Goal: Check status: Check status

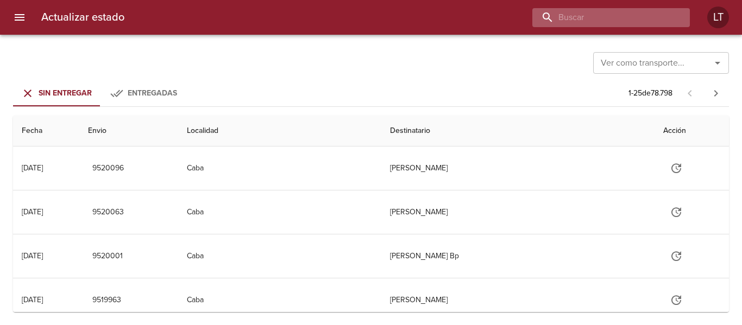
click at [619, 13] on input "buscar" at bounding box center [601, 17] width 139 height 19
paste input "9491621"
type input "9491621"
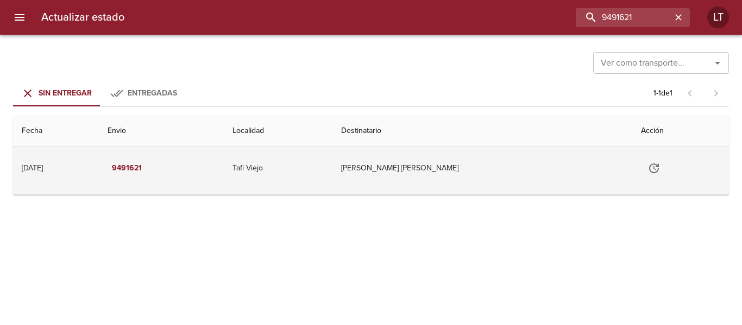
click at [333, 165] on td "Tafi Viejo" at bounding box center [278, 168] width 109 height 43
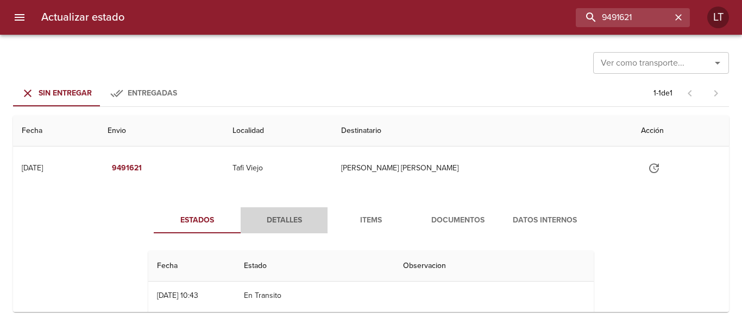
click at [276, 231] on button "Detalles" at bounding box center [284, 220] width 87 height 26
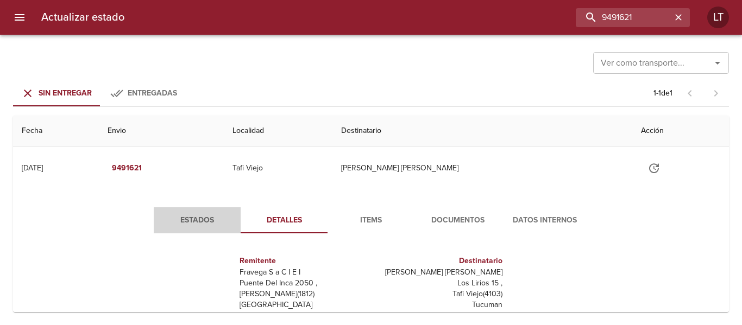
click at [181, 226] on span "Estados" at bounding box center [197, 221] width 74 height 14
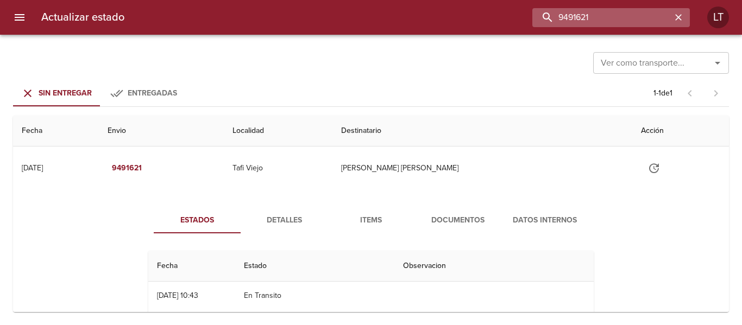
click at [609, 18] on input "9491621" at bounding box center [601, 17] width 139 height 19
paste input "915"
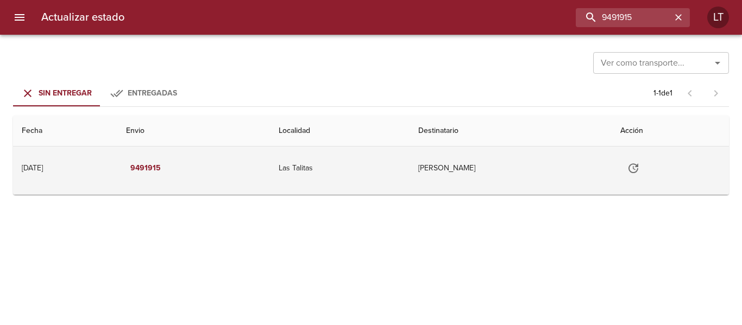
click at [410, 169] on td "[PERSON_NAME]" at bounding box center [511, 168] width 202 height 43
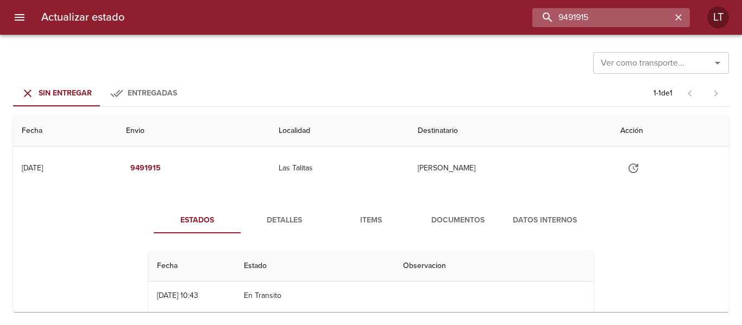
click at [602, 15] on input "9491915" at bounding box center [601, 17] width 139 height 19
paste input "688"
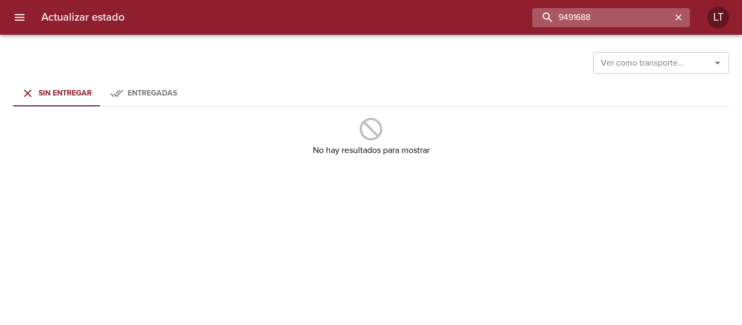
click at [605, 16] on input "9491688" at bounding box center [601, 17] width 139 height 19
paste input "7797"
click at [580, 20] on input "9497797" at bounding box center [601, 17] width 139 height 19
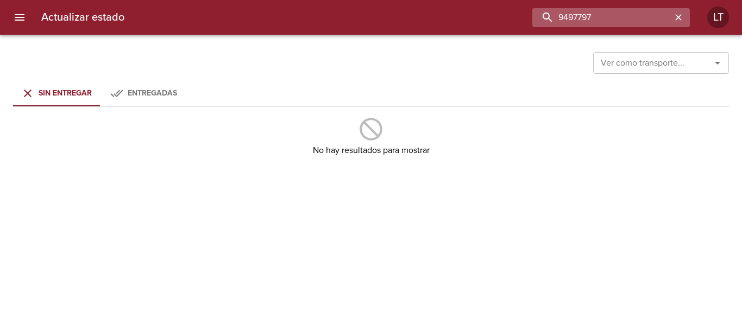
paste input "7"
click at [626, 16] on input "9497777" at bounding box center [601, 17] width 139 height 19
paste input "68"
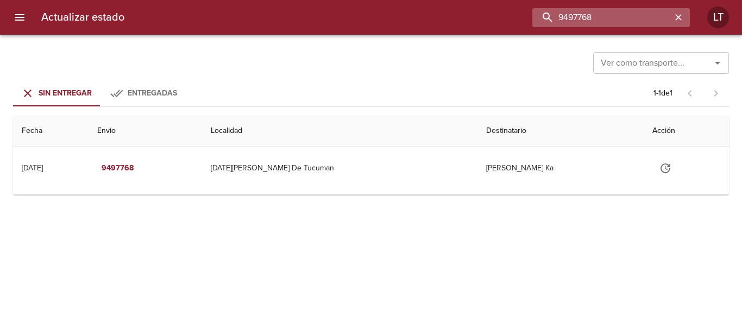
click at [620, 18] on input "9497768" at bounding box center [601, 17] width 139 height 19
paste input "505889"
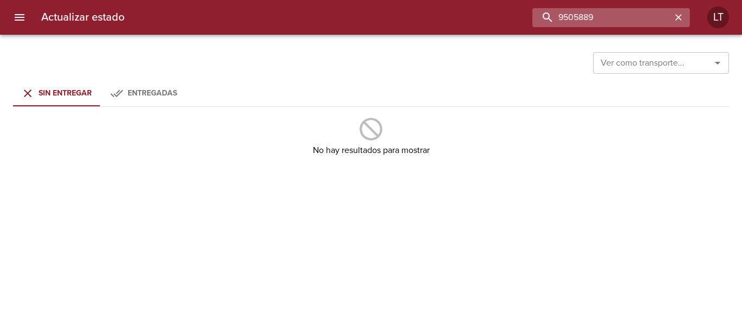
click at [631, 26] on input "9505889" at bounding box center [601, 17] width 139 height 19
paste input "76"
click at [621, 10] on input "9505876" at bounding box center [601, 17] width 139 height 19
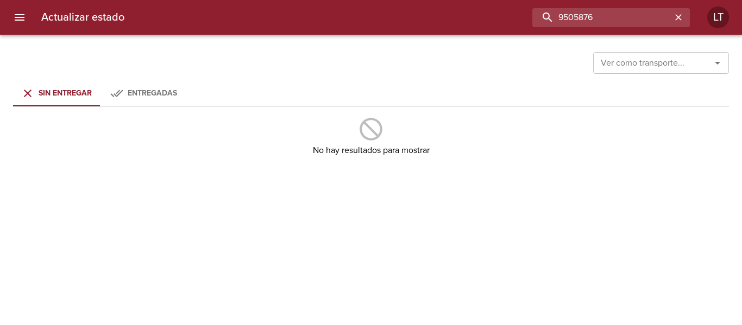
paste input "[PERSON_NAME]"
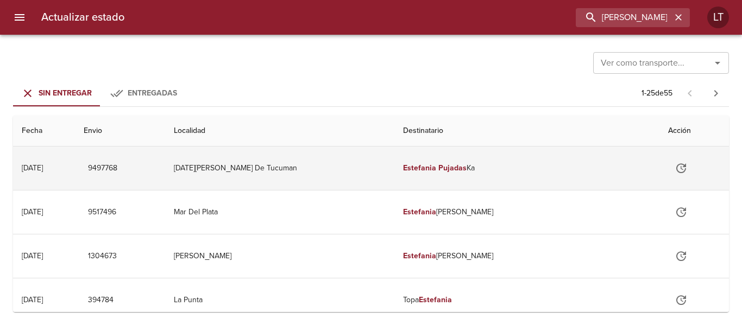
click at [538, 166] on td "[PERSON_NAME] Ka" at bounding box center [526, 168] width 265 height 43
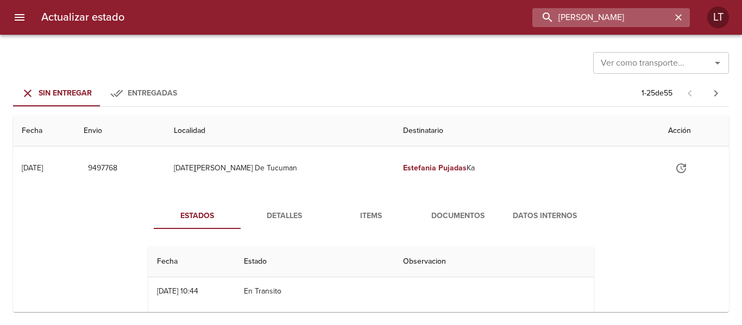
click at [644, 18] on input "[PERSON_NAME]" at bounding box center [601, 17] width 139 height 19
paste input "CHOS MALAL"
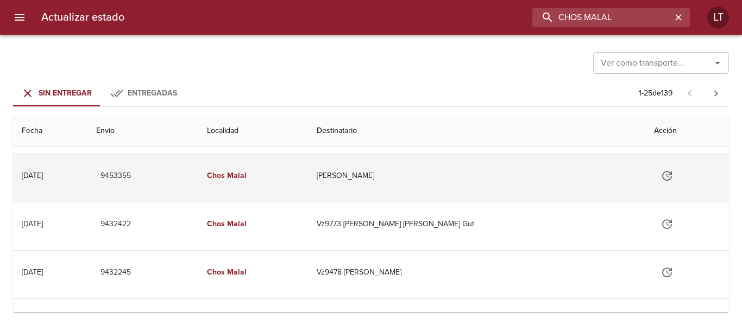
scroll to position [163, 0]
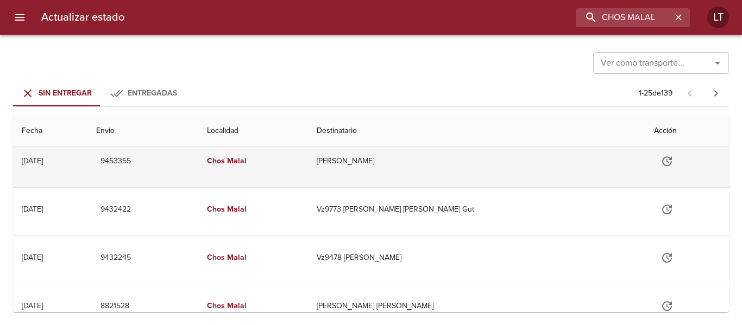
click at [308, 159] on td "Chos Malal" at bounding box center [253, 161] width 110 height 43
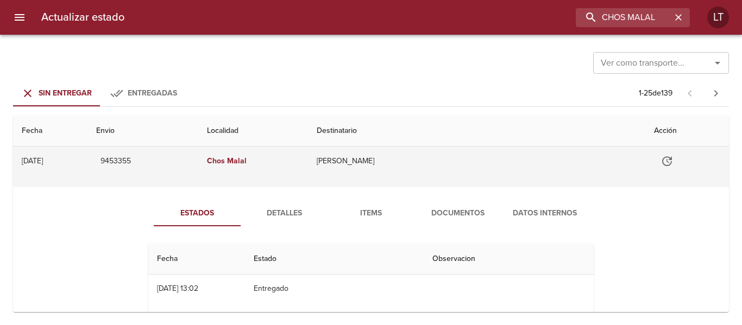
click at [308, 166] on td "Chos Malal" at bounding box center [253, 161] width 110 height 43
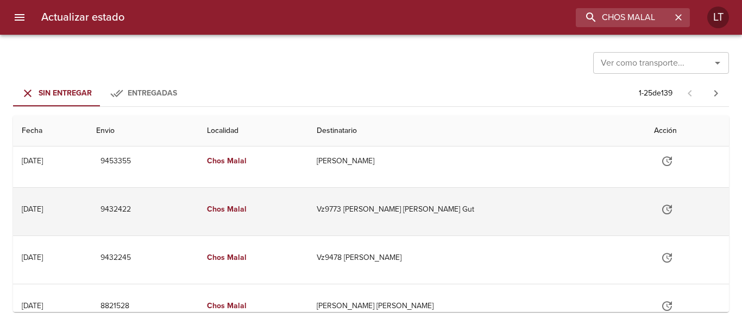
scroll to position [0, 0]
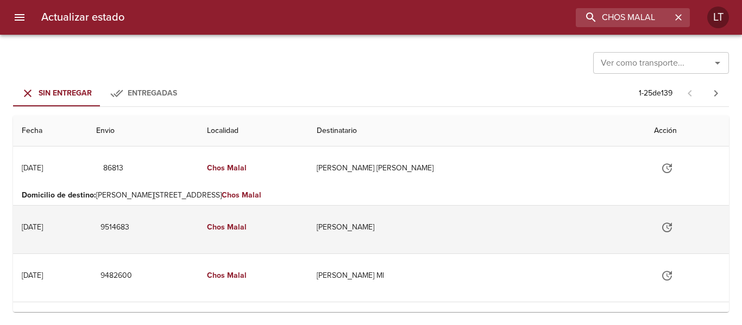
click at [308, 237] on td "Chos Malal" at bounding box center [253, 227] width 110 height 43
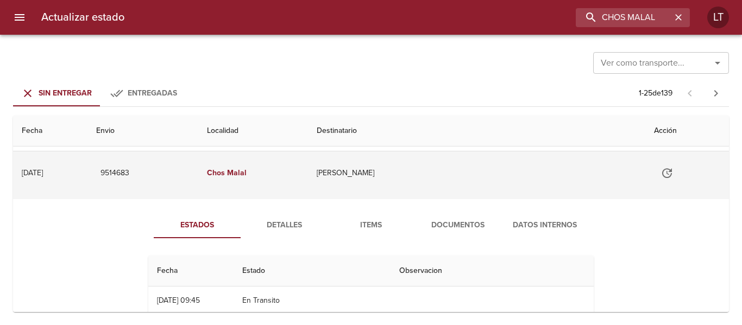
scroll to position [109, 0]
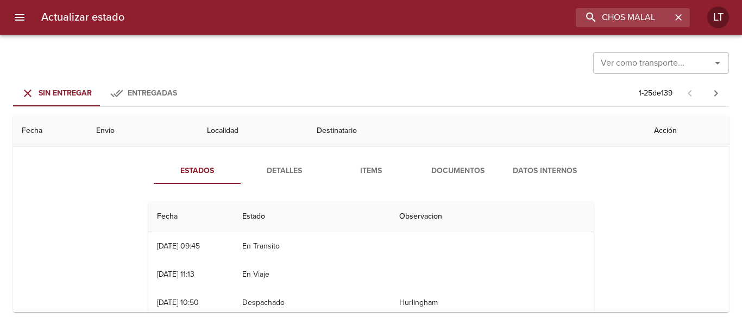
click at [296, 157] on div "Estados Detalles Items Documentos Datos Internos Fecha Estado Observacion 21/08…" at bounding box center [371, 284] width 699 height 278
click at [613, 18] on input "CHOS MALAL" at bounding box center [601, 17] width 139 height 19
paste input "ristian [PERSON_NAME]"
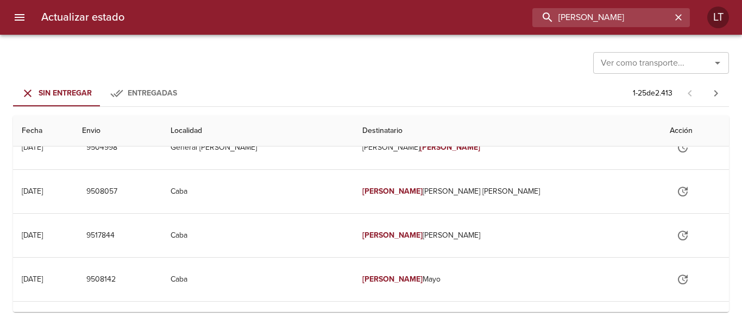
scroll to position [0, 0]
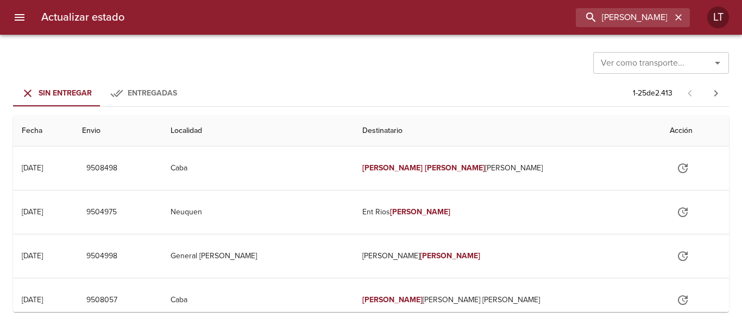
click at [151, 96] on span "Entregadas" at bounding box center [152, 93] width 49 height 9
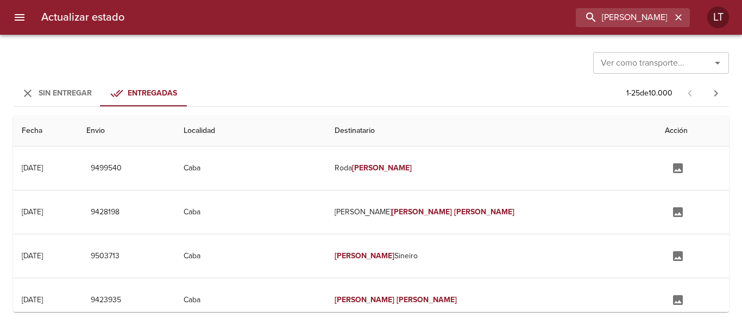
click at [83, 85] on button "Sin Entregar" at bounding box center [56, 93] width 87 height 26
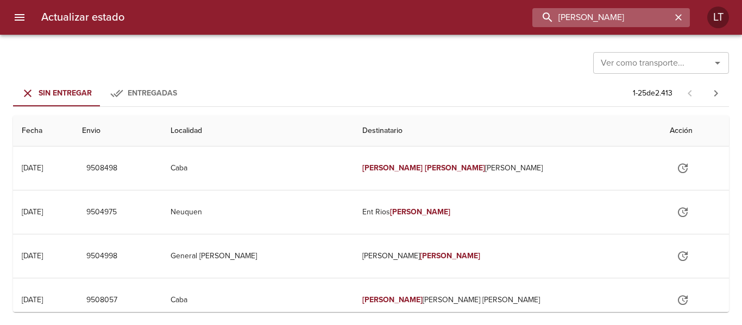
click at [623, 16] on input "[PERSON_NAME]" at bounding box center [601, 17] width 139 height 19
paste input "9390996"
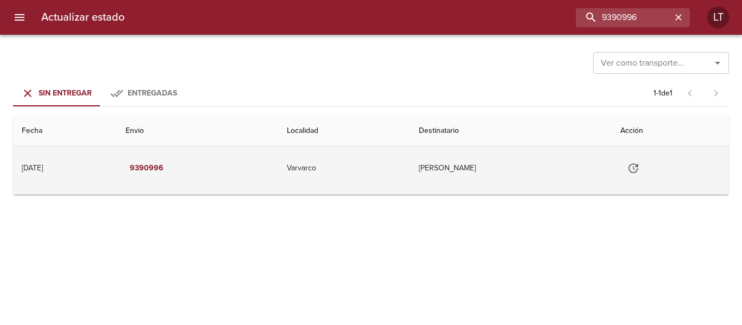
click at [341, 161] on td "Varvarco" at bounding box center [344, 168] width 132 height 43
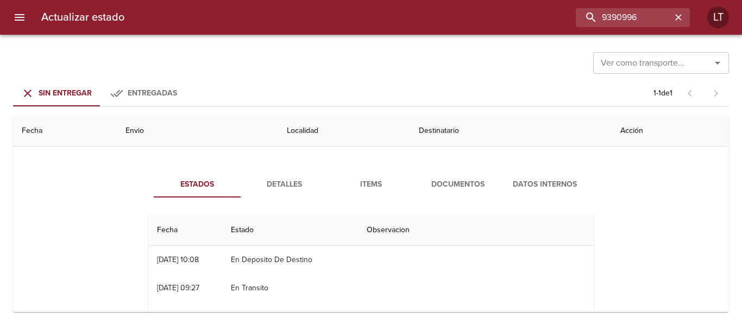
scroll to position [54, 0]
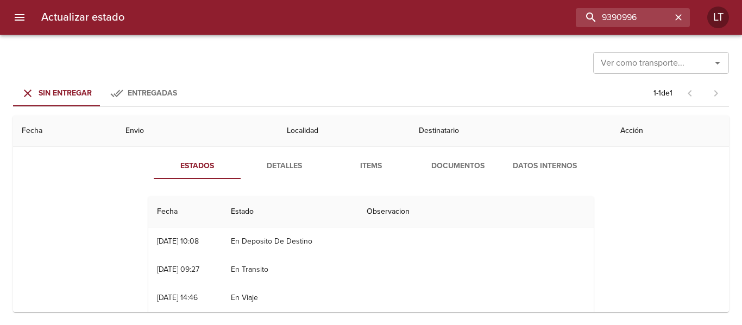
click at [300, 164] on span "Detalles" at bounding box center [284, 167] width 74 height 14
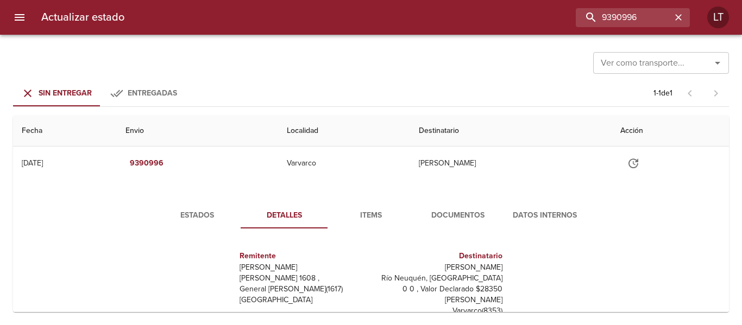
scroll to position [0, 0]
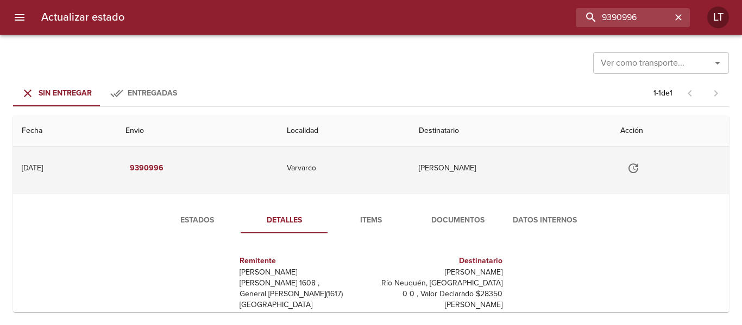
click at [371, 180] on td "Varvarco" at bounding box center [344, 168] width 132 height 43
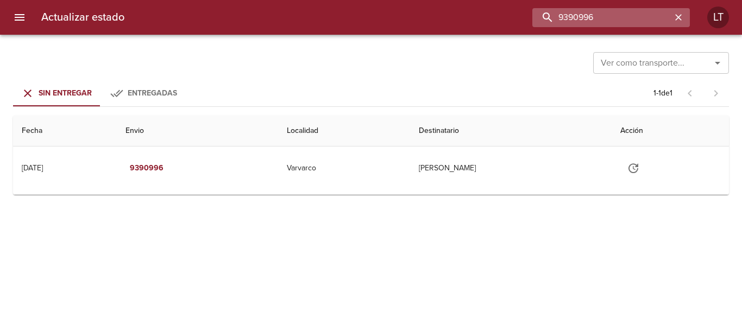
click at [628, 18] on input "9390996" at bounding box center [601, 17] width 139 height 19
paste input "225012"
type input "225012"
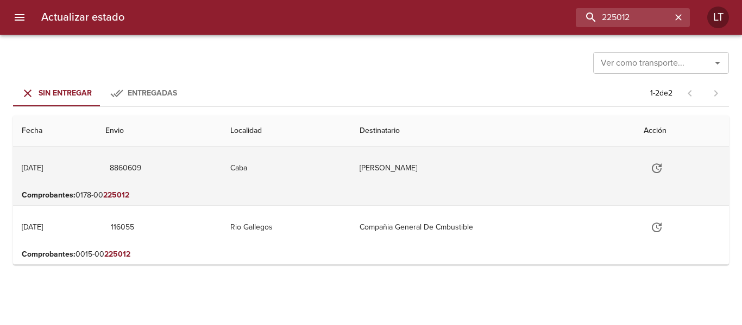
click at [317, 162] on td "Caba" at bounding box center [286, 168] width 129 height 43
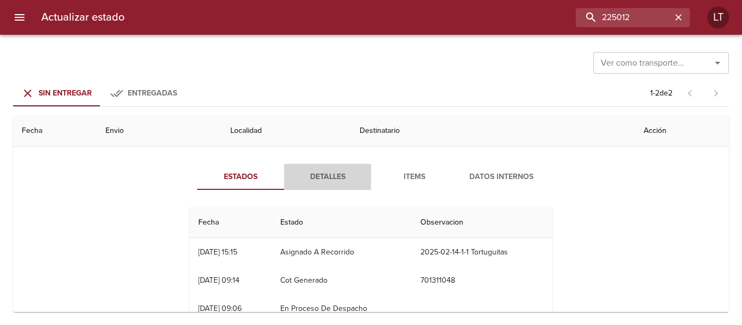
click at [334, 175] on span "Detalles" at bounding box center [328, 178] width 74 height 14
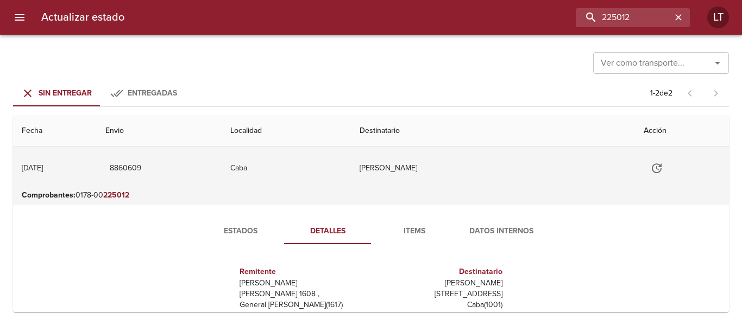
click at [351, 179] on td "Caba" at bounding box center [286, 168] width 129 height 43
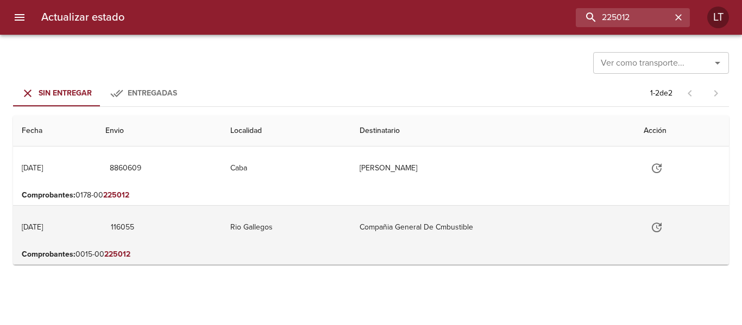
click at [306, 247] on td "Rio Gallegos" at bounding box center [286, 227] width 129 height 43
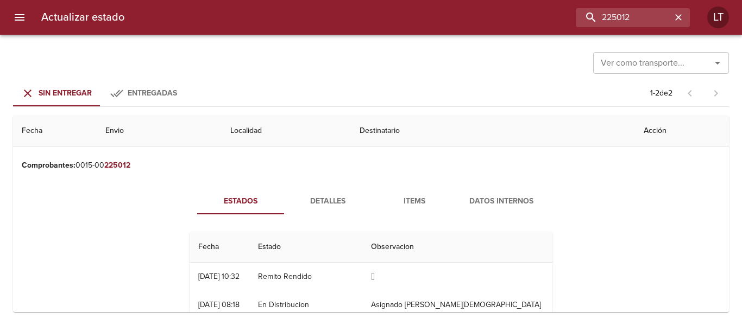
scroll to position [109, 0]
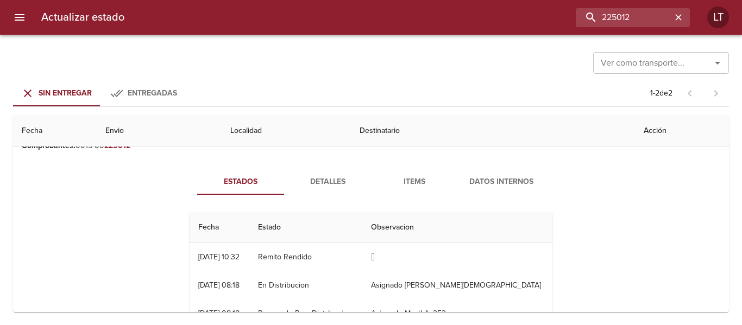
click at [323, 181] on span "Detalles" at bounding box center [328, 182] width 74 height 14
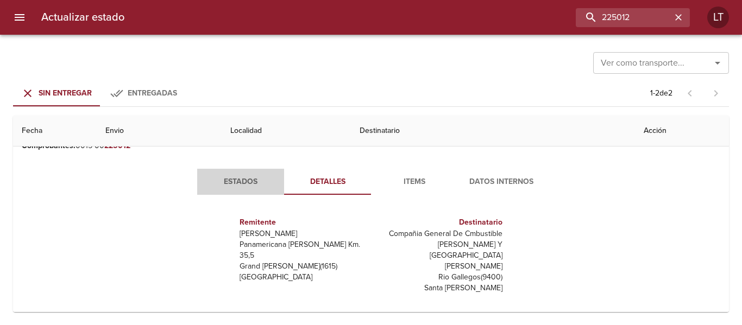
click at [246, 186] on span "Estados" at bounding box center [241, 182] width 74 height 14
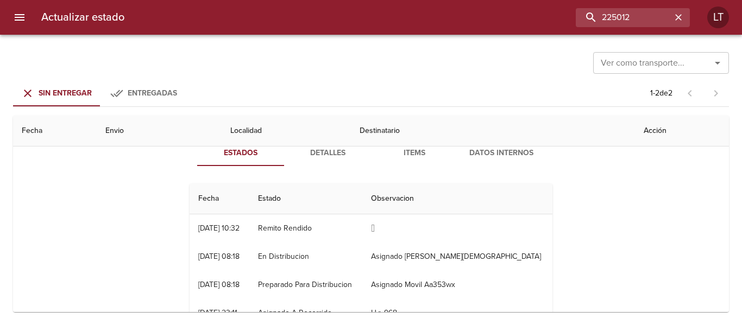
scroll to position [0, 0]
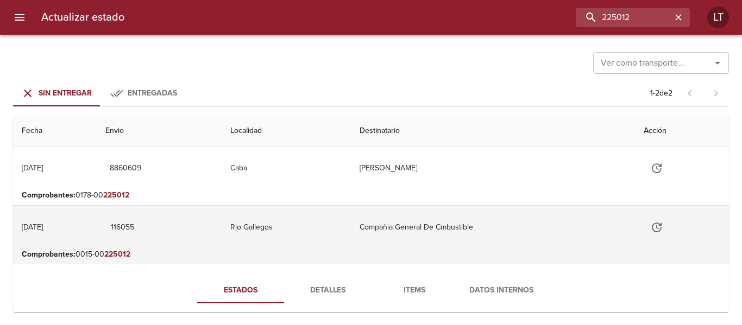
click at [336, 231] on td "Rio Gallegos" at bounding box center [286, 227] width 129 height 43
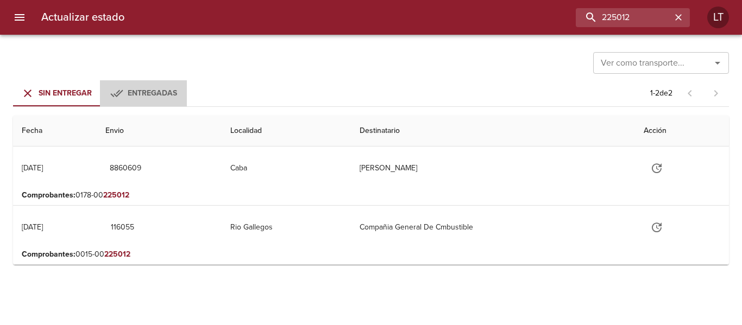
click at [150, 93] on span "Entregadas" at bounding box center [152, 93] width 49 height 9
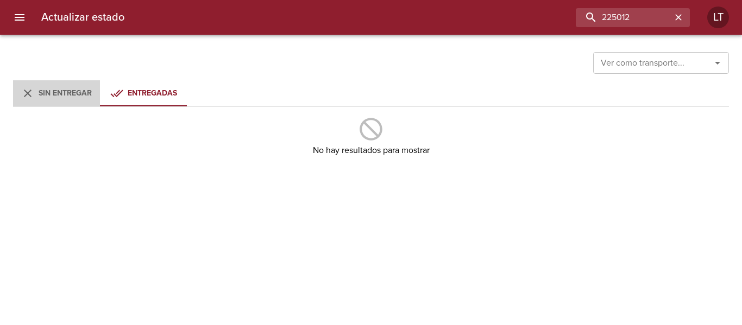
click at [87, 95] on span "Sin Entregar" at bounding box center [65, 93] width 53 height 9
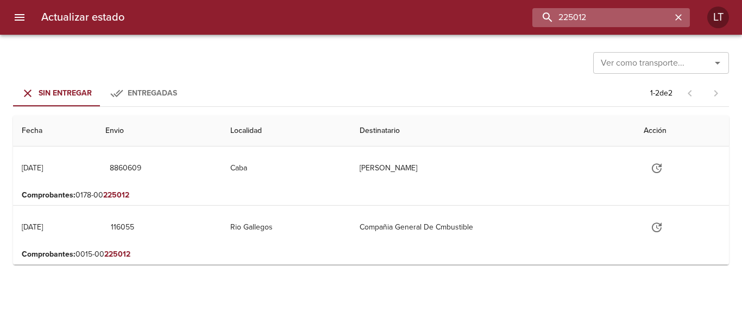
click at [632, 21] on input "225012" at bounding box center [601, 17] width 139 height 19
paste input "492"
type input "224922"
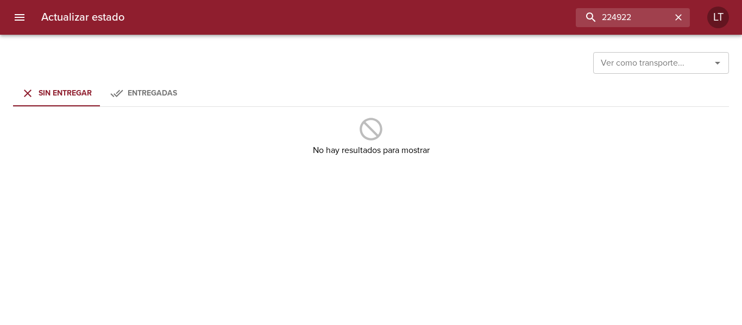
drag, startPoint x: 142, startPoint y: 74, endPoint x: 143, endPoint y: 89, distance: 14.7
click at [142, 80] on div "Ver como transporte... Ver como transporte... Sin Entregar Entregadas No hay re…" at bounding box center [371, 180] width 742 height 291
click at [145, 100] on div "Entregadas" at bounding box center [152, 94] width 49 height 14
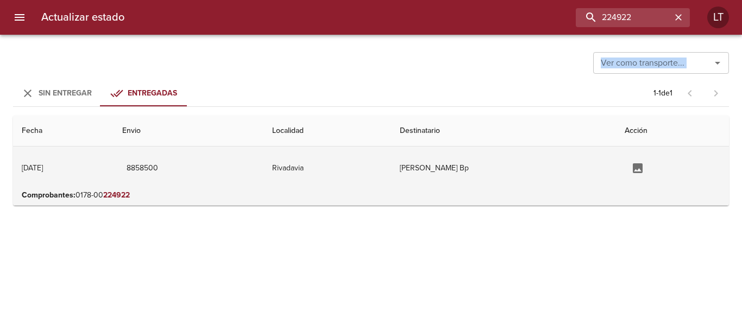
click at [363, 167] on td "Rivadavia" at bounding box center [327, 168] width 128 height 43
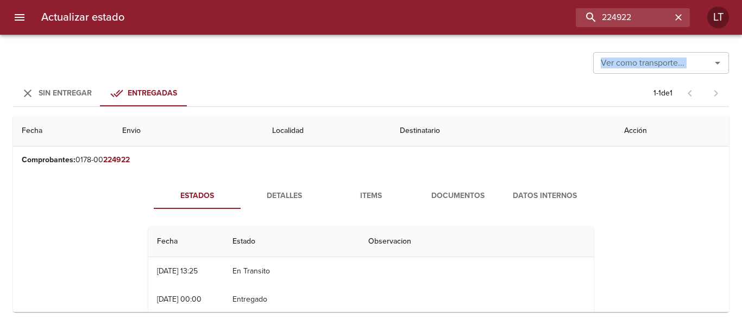
scroll to position [54, 0]
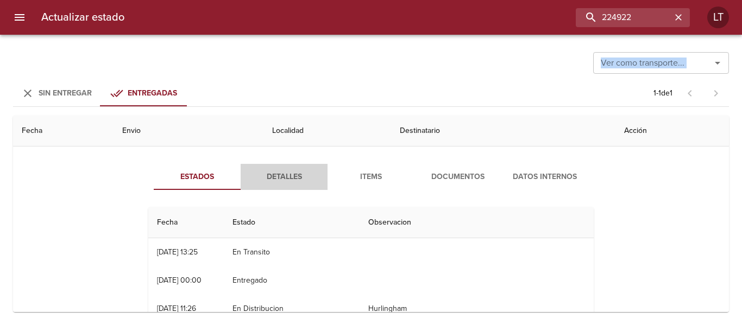
click at [279, 175] on span "Detalles" at bounding box center [284, 178] width 74 height 14
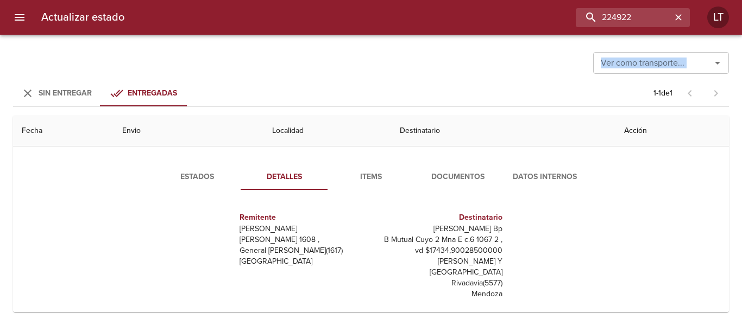
scroll to position [0, 0]
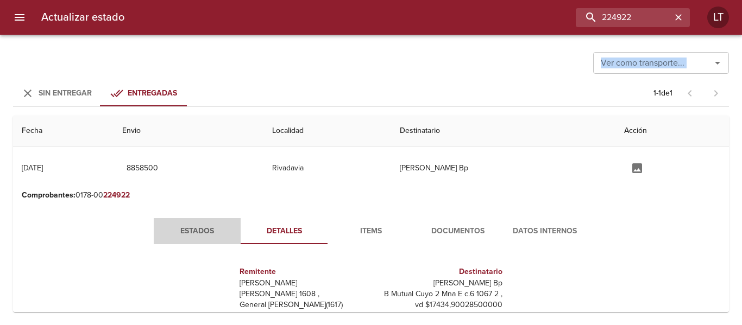
click at [193, 222] on button "Estados" at bounding box center [197, 231] width 87 height 26
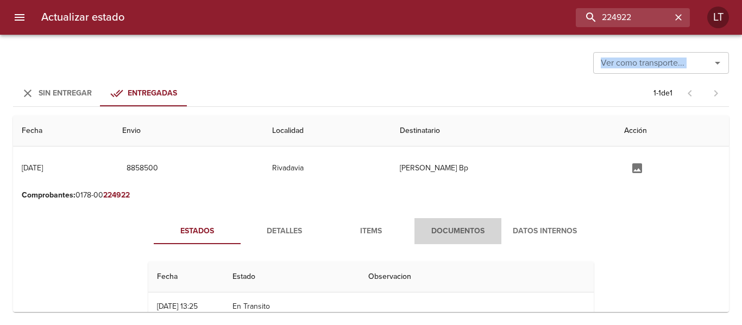
click at [447, 224] on button "Documentos" at bounding box center [457, 231] width 87 height 26
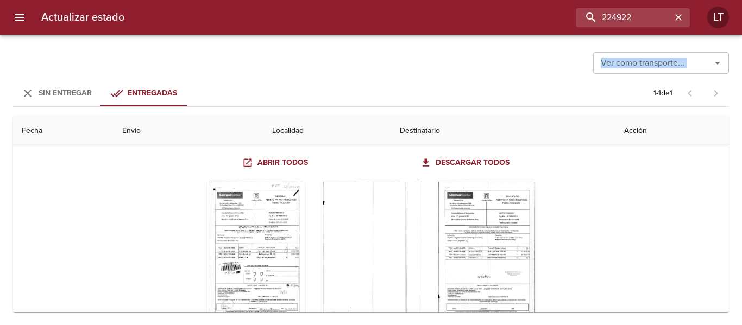
scroll to position [145, 0]
